Goal: Task Accomplishment & Management: Use online tool/utility

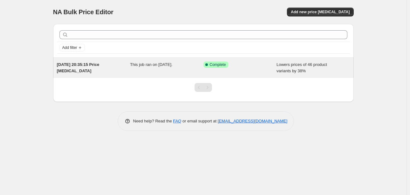
click at [254, 75] on div "[DATE] 20:35:15 Price [MEDICAL_DATA] This job ran on [DATE]. Success Complete C…" at bounding box center [203, 68] width 300 height 20
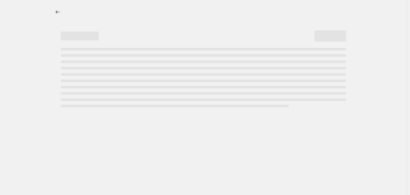
select select "percentage"
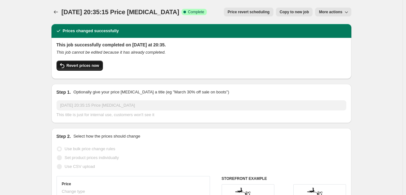
click at [77, 65] on span "Revert prices now" at bounding box center [83, 65] width 33 height 5
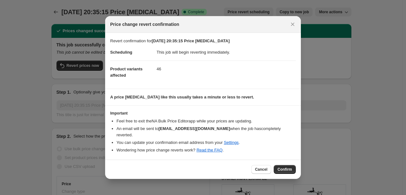
click at [287, 161] on div "Cancel Confirm" at bounding box center [203, 169] width 196 height 19
click at [281, 168] on span "Confirm" at bounding box center [285, 169] width 15 height 5
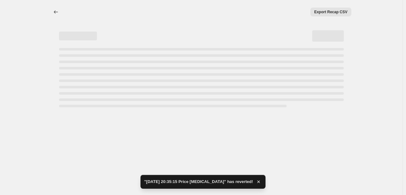
select select "percentage"
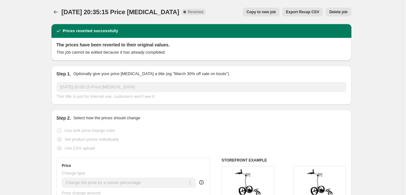
click at [337, 10] on span "Delete job" at bounding box center [339, 11] width 18 height 5
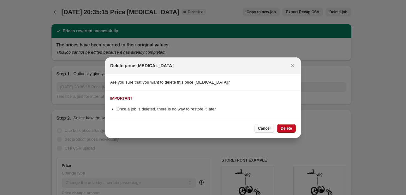
click at [267, 128] on span "Cancel" at bounding box center [264, 128] width 12 height 5
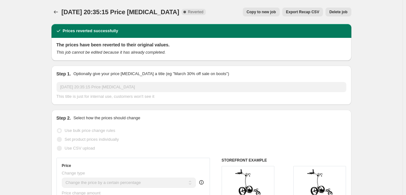
click at [267, 17] on div "22. Aug. 2025, 20:35:15 Price change job. This page is ready 22. Aug. 2025, 20:…" at bounding box center [202, 12] width 300 height 24
click at [266, 14] on span "Copy to new job" at bounding box center [261, 11] width 29 height 5
select select "percentage"
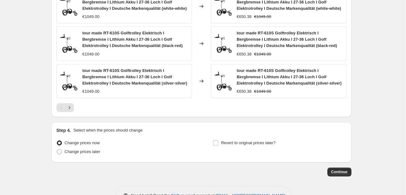
scroll to position [478, 0]
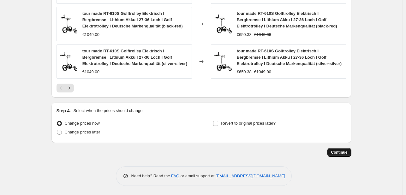
click at [341, 151] on span "Continue" at bounding box center [339, 152] width 16 height 5
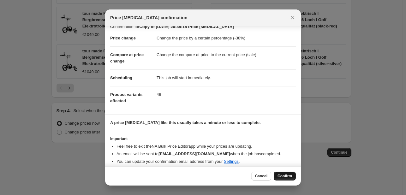
scroll to position [12, 0]
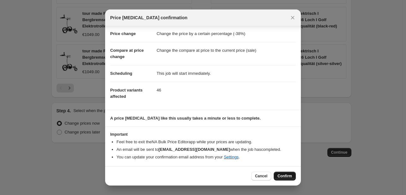
click at [282, 175] on span "Confirm" at bounding box center [285, 176] width 15 height 5
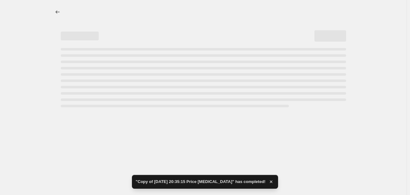
select select "percentage"
